Goal: Transaction & Acquisition: Subscribe to service/newsletter

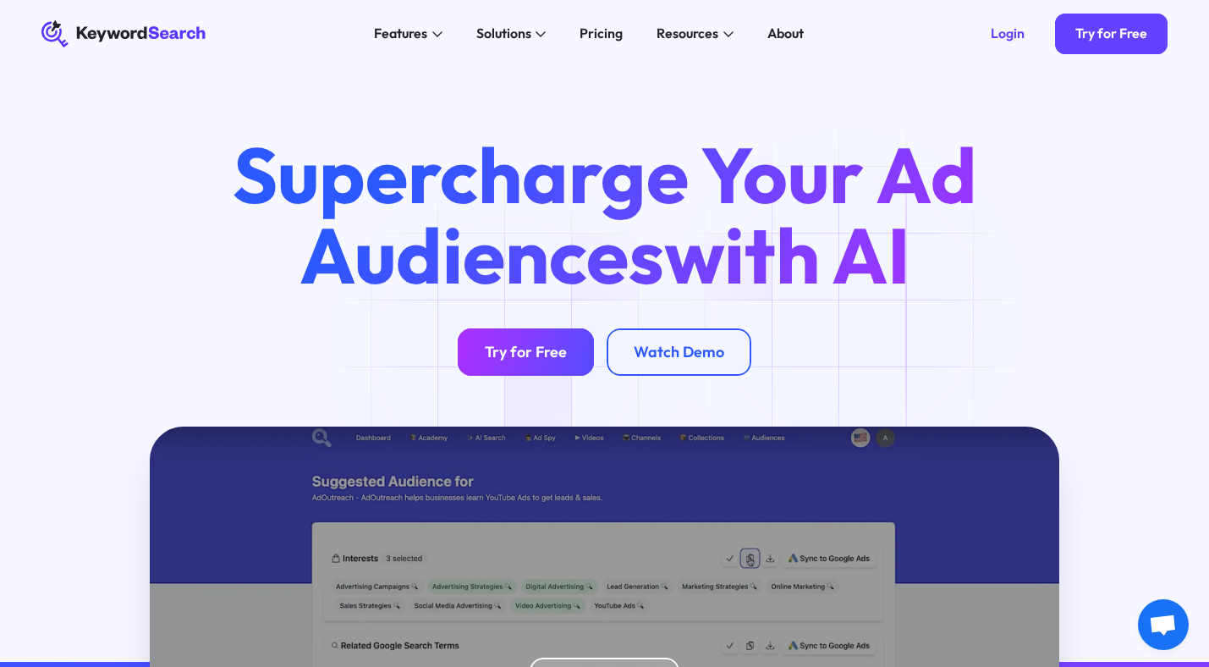
click at [506, 352] on div "Try for Free" at bounding box center [526, 352] width 82 height 19
